Goal: Task Accomplishment & Management: Complete application form

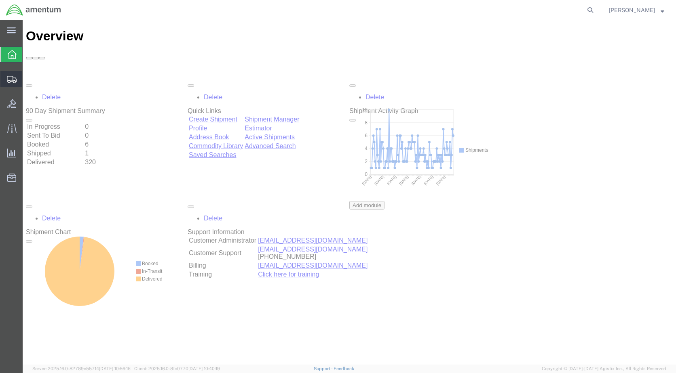
click at [0, 0] on span "Create Shipment" at bounding box center [0, 0] width 0 height 0
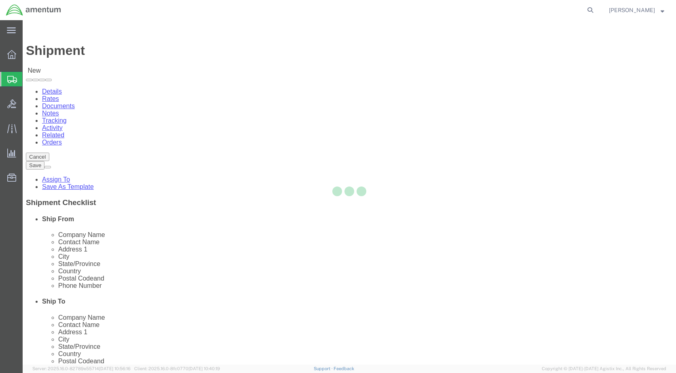
select select
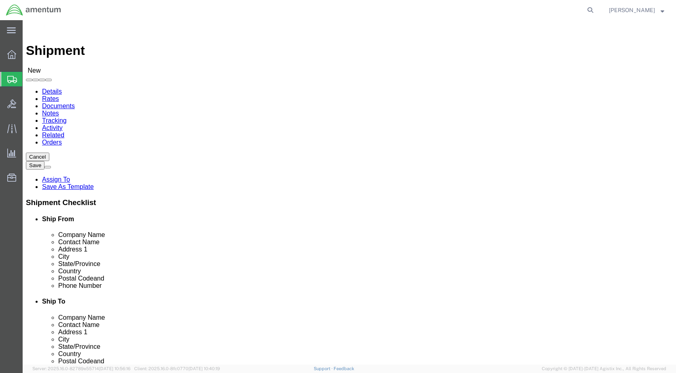
scroll to position [1495, 0]
select select "49918"
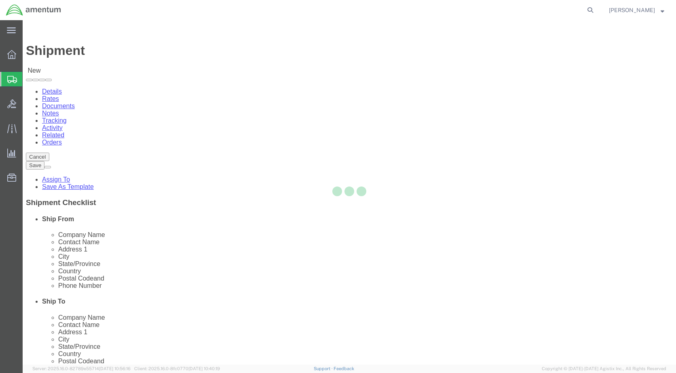
select select "WA"
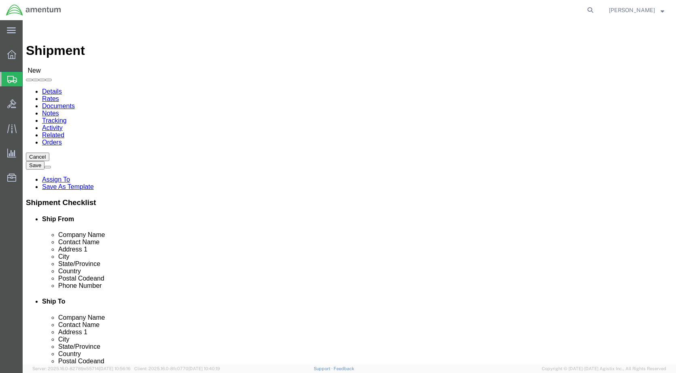
scroll to position [1576, 0]
select select "49920"
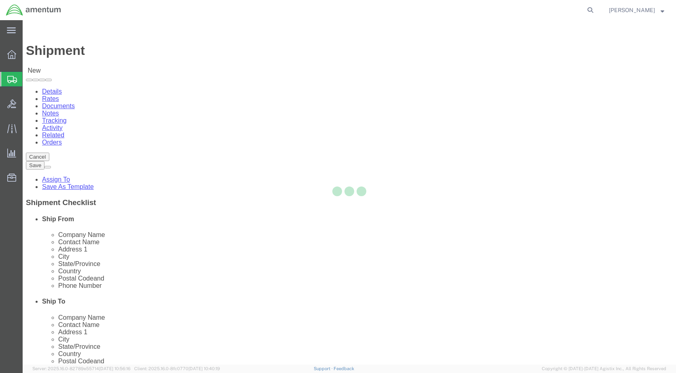
select select "MT"
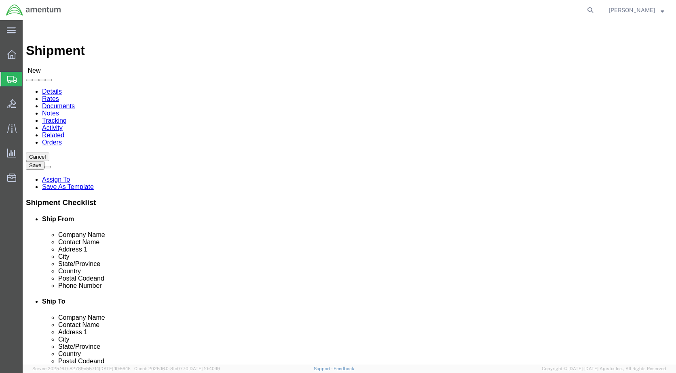
drag, startPoint x: 399, startPoint y: 166, endPoint x: 264, endPoint y: 157, distance: 135.3
click div "Location [GEOGRAPHIC_DATA], [GEOGRAPHIC_DATA] My Profile Location [PHONE_NUMBER…"
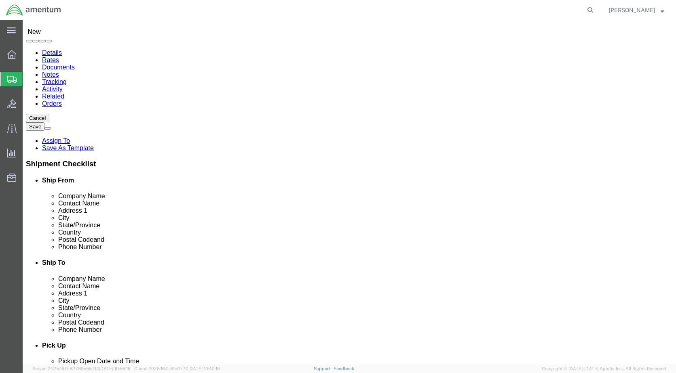
scroll to position [81, 0]
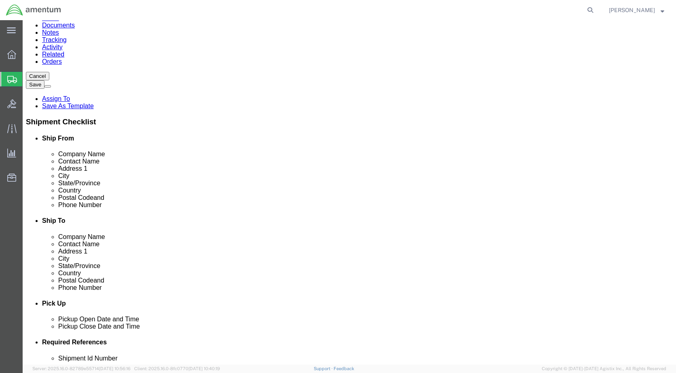
type input "ATTN: QC"
click div "[DATE] 10:00 AM"
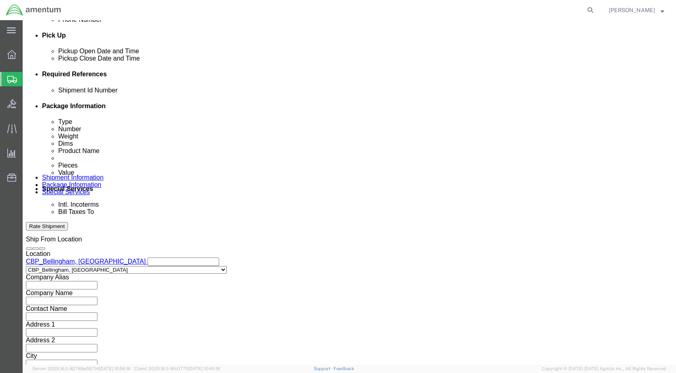
type input "3:00 PM"
click button "Apply"
click input "text"
type input "6118.03.03.2219.000.WBE.0000"
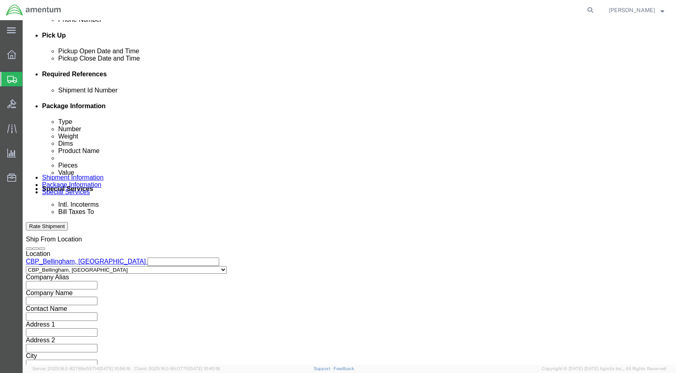
click button "Add reference"
click select "Select Account Type Activity ID Airline Appointment Number ASN Batch Request # …"
select select "DEPT"
click select "Select Account Type Activity ID Airline Appointment Number ASN Batch Request # …"
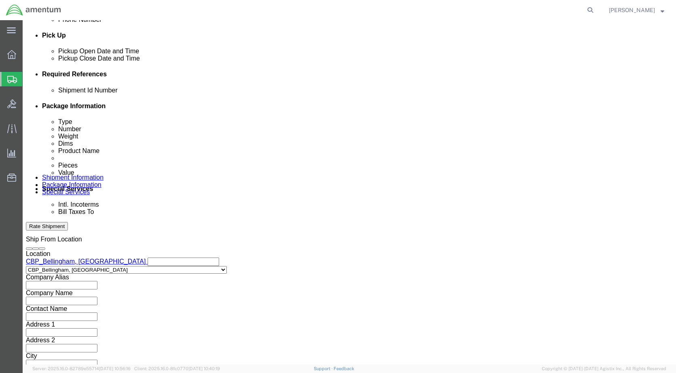
click input "text"
type input "CBP"
click button "Add reference"
click select "Select Account Type Activity ID Airline Appointment Number ASN Batch Request # …"
select select "CUSTREF"
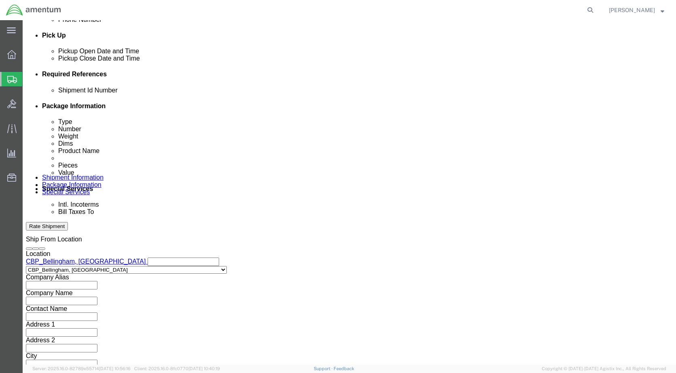
click select "Select Account Type Activity ID Airline Appointment Number ASN Batch Request # …"
click input "text"
type input "ATTN: QC"
click button "Continue"
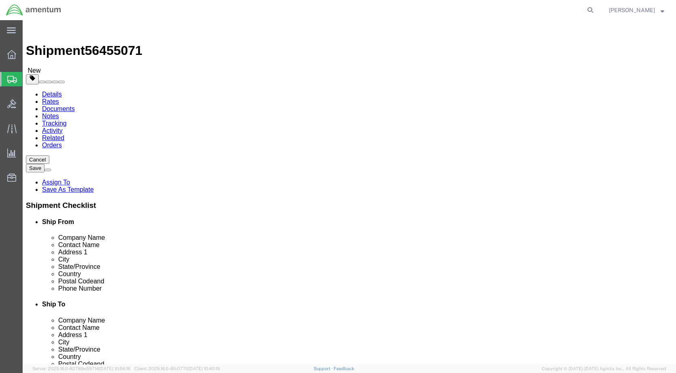
click select "Select BCK Boxes Bale(s) Basket(s) Bolt(s) Bottle(s) Buckets Bulk Bundle(s) Can…"
select select "ENV"
click select "Select BCK Boxes Bale(s) Basket(s) Bolt(s) Bottle(s) Buckets Bulk Bundle(s) Can…"
type input "9.50"
type input "12.50"
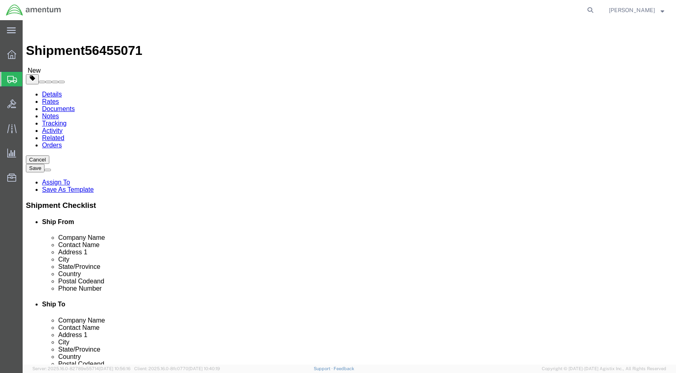
type input "0.25"
type input "1"
click link "Add Content"
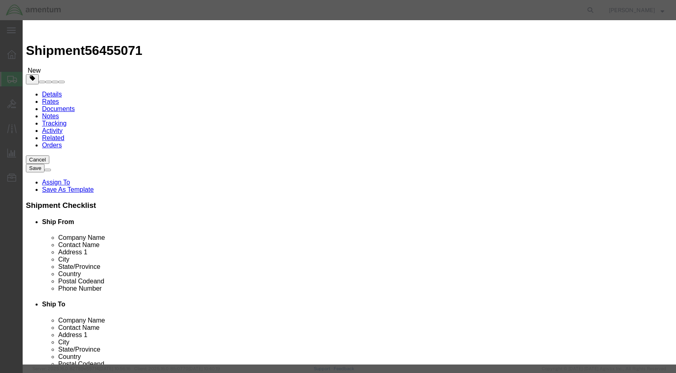
click input "text"
type input "COPILOT"
type input "1"
type input "25.00"
click button "Save & Close"
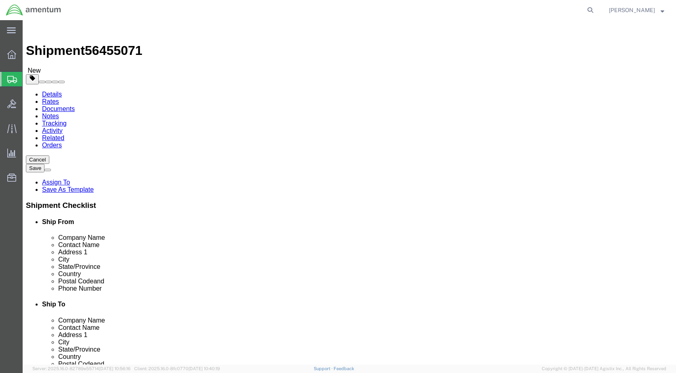
click button "Rate Shipment"
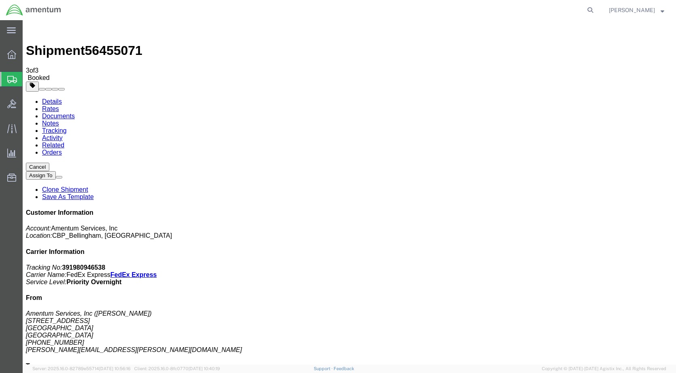
drag, startPoint x: 283, startPoint y: 146, endPoint x: 255, endPoint y: 211, distance: 70.6
click at [54, 98] on link "Details" at bounding box center [52, 101] width 20 height 7
click link "Schedule pickup request"
click at [0, 0] on span "Create Shipment" at bounding box center [0, 0] width 0 height 0
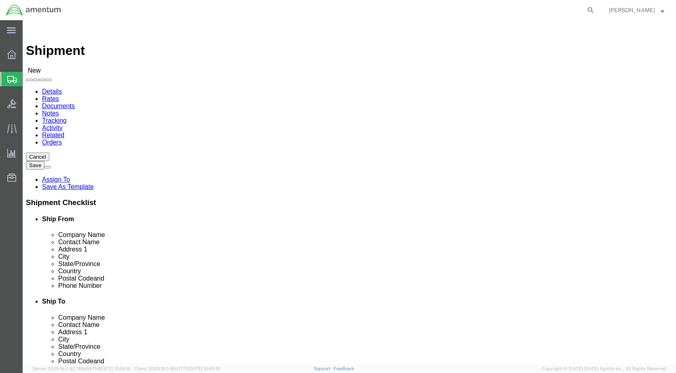
scroll to position [1374, 0]
select select "49918"
select select "WA"
select select "49917"
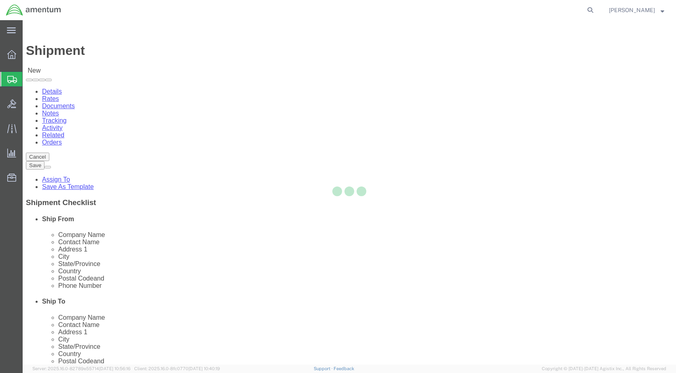
select select "FL"
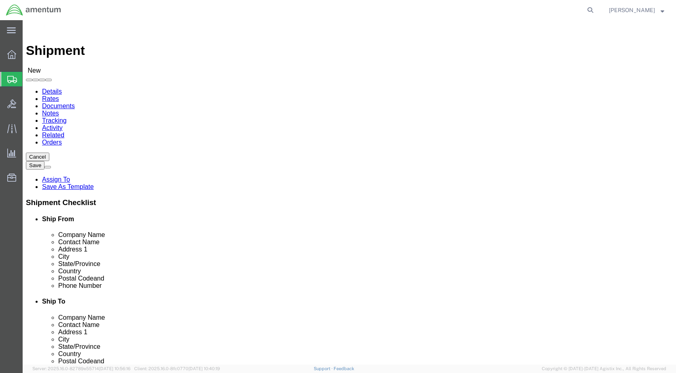
click input "text"
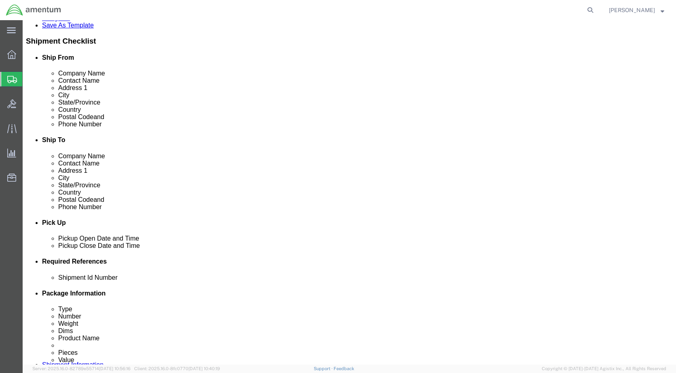
type input "[PERSON_NAME]"
click div "[DATE] 10:00 AM"
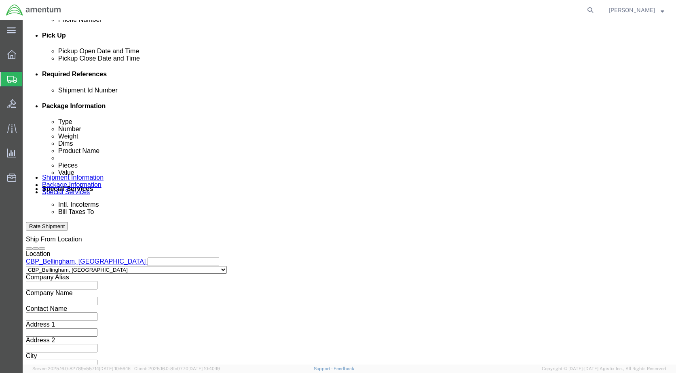
type input "3:00 PM"
click button "Apply"
click input "text"
type input "6118.03.03.2219.000.WBE.0000"
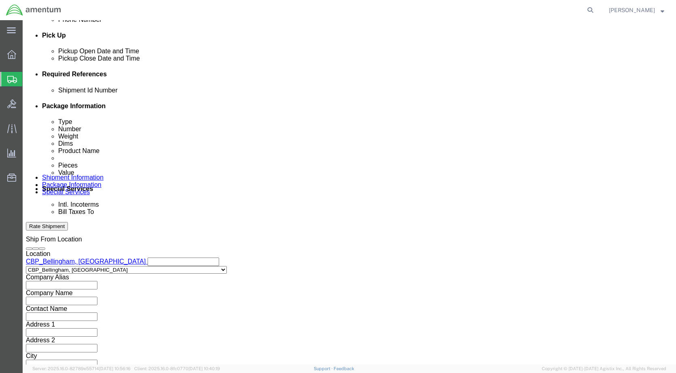
click button "Add reference"
drag, startPoint x: 228, startPoint y: 148, endPoint x: 225, endPoint y: 154, distance: 6.7
click select "Select Account Type Activity ID Airline Appointment Number ASN Batch Request # …"
select select "DEPT"
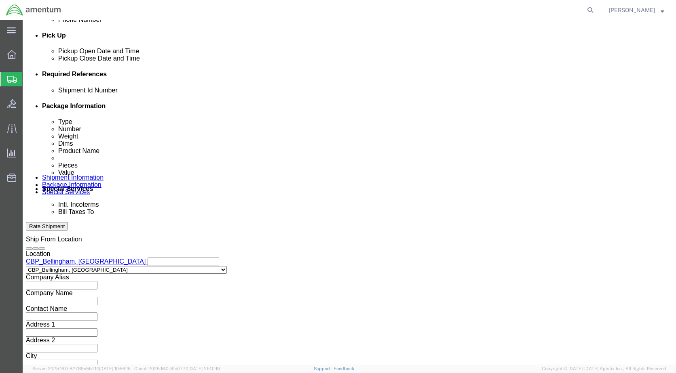
click select "Select Account Type Activity ID Airline Appointment Number ASN Batch Request # …"
click input "text"
type input "CBP"
click button "Add reference"
drag, startPoint x: 386, startPoint y: 149, endPoint x: 386, endPoint y: 154, distance: 4.5
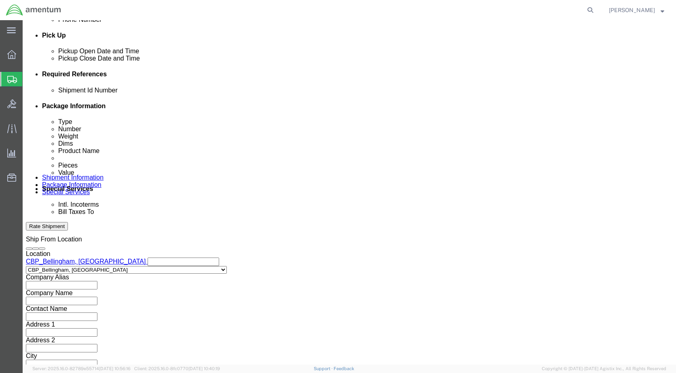
click select "Select Account Type Activity ID Airline Appointment Number ASN Batch Request # …"
select select "CUSTREF"
click select "Select Account Type Activity ID Airline Appointment Number ASN Batch Request # …"
click input "text"
type input "USAGE# 323512"
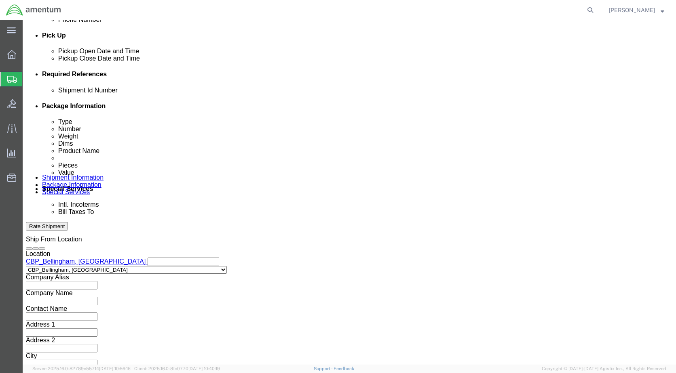
click button "Continue"
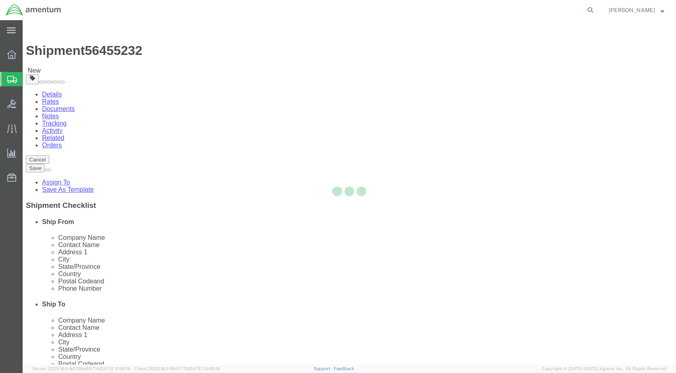
select select "CBOX"
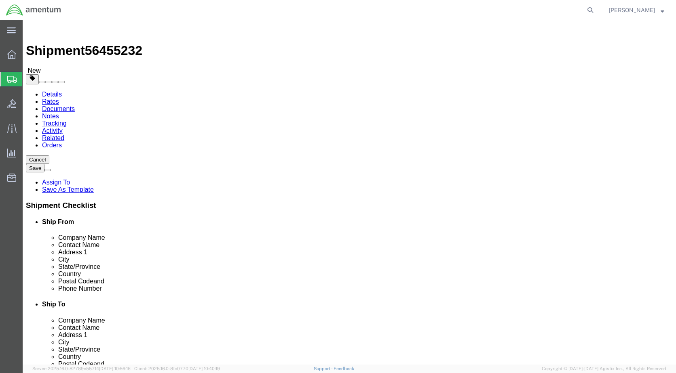
click input "text"
type input "15"
type input "10"
type input "9"
type input "10.00"
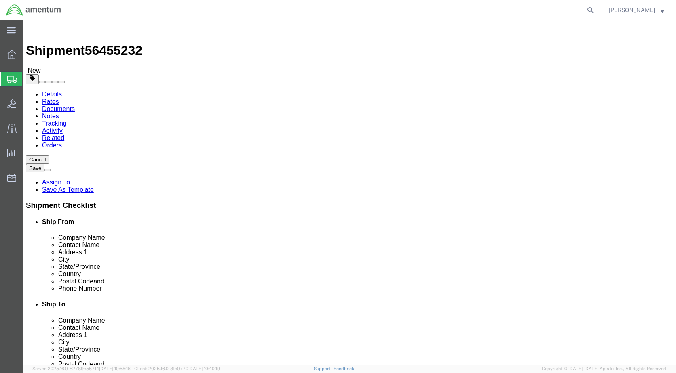
click div "Package Type Select BCK Boxes Bale(s) Basket(s) Bolt(s) Bottle(s) Buckets Bulk …"
click div "Package Content # 1 x Package Type Select BCK Boxes Bale(s) Basket(s) Bolt(s) B…"
click span
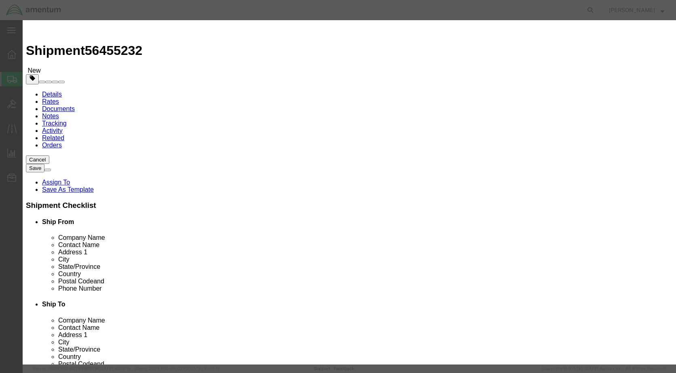
click input "text"
type input "SN# FTC10437"
click input "11"
type input "1"
type input "2500.00"
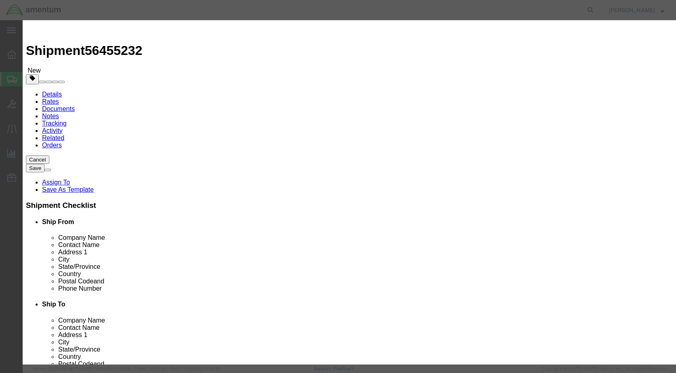
click button "Save & Close"
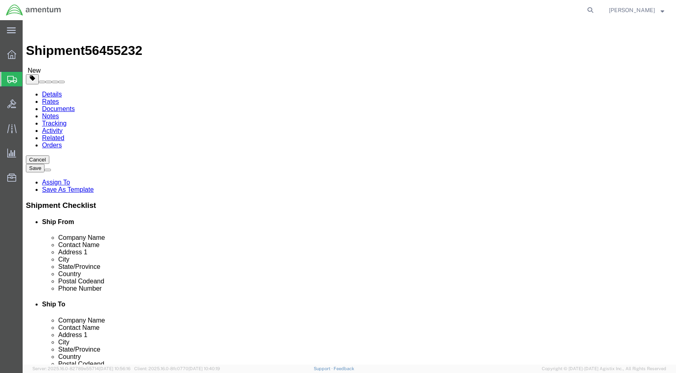
click button "Rate Shipment"
